Goal: Find contact information: Find contact information

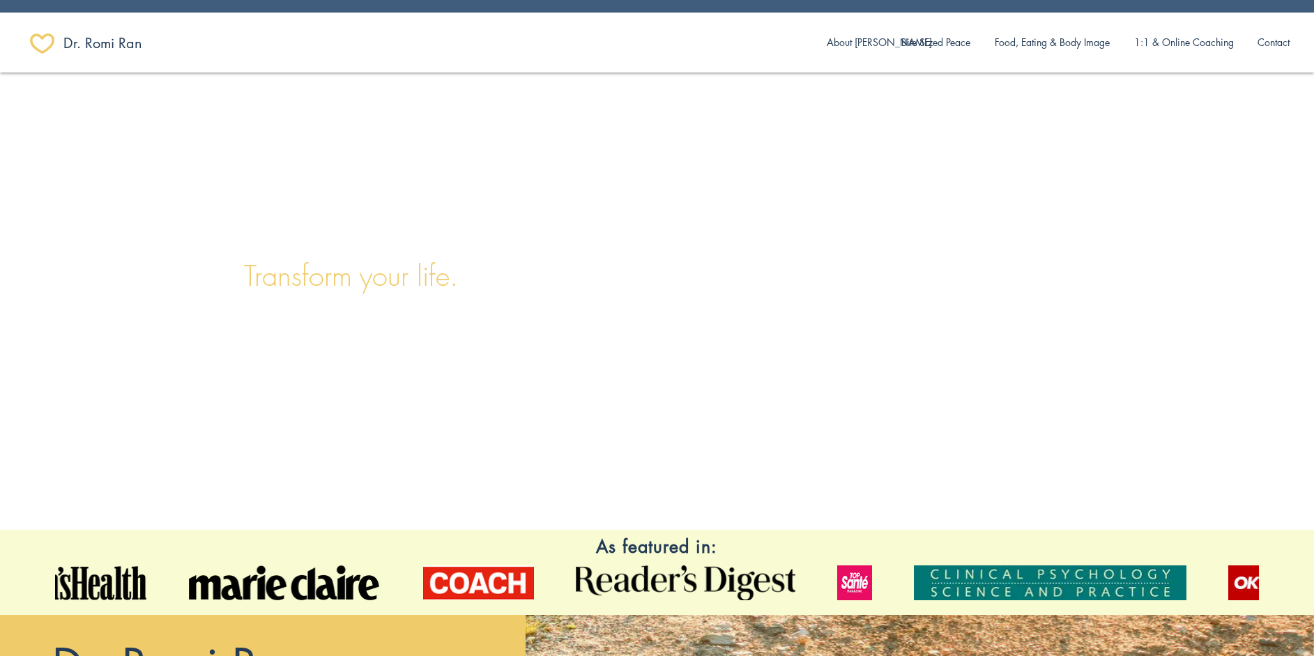
scroll to position [0, 29]
